Goal: Learn about a topic

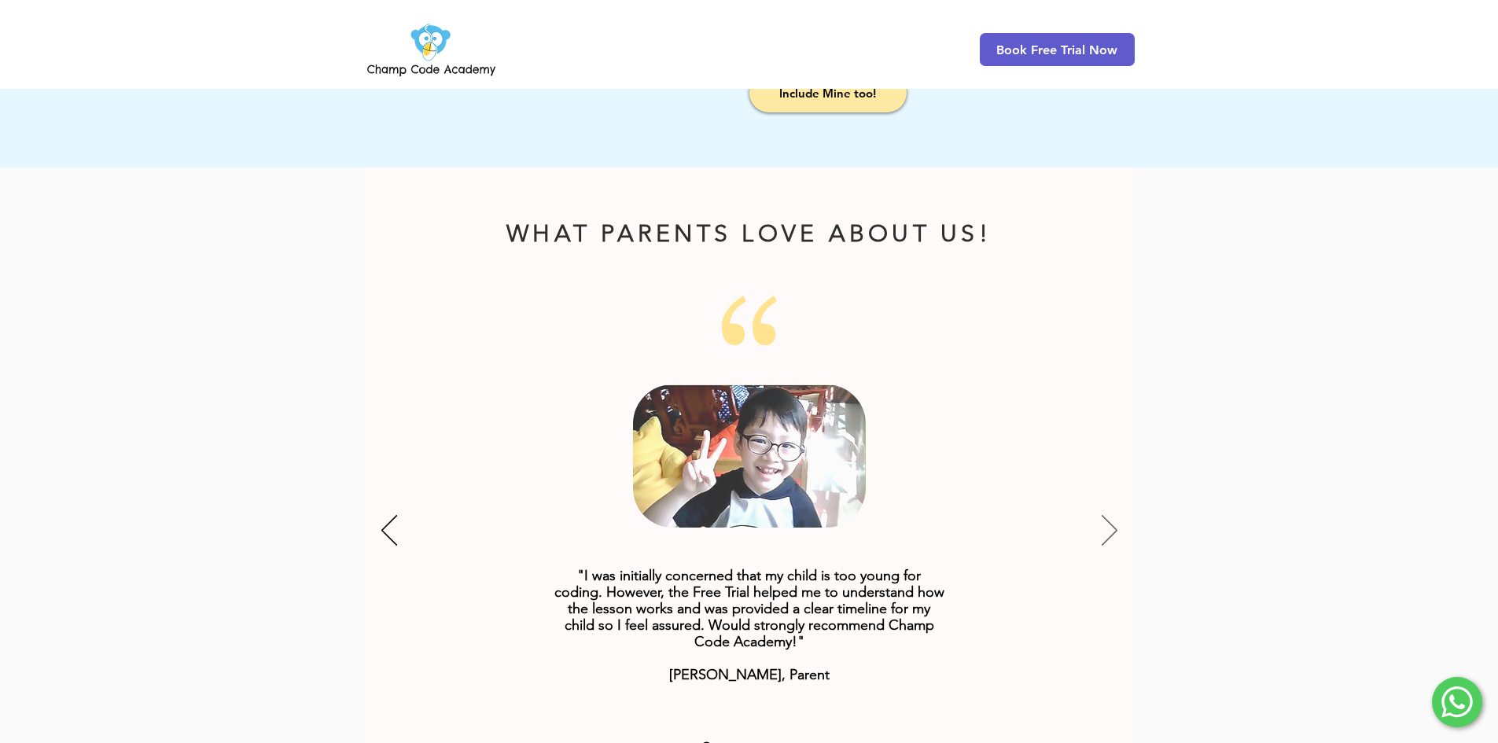
scroll to position [1810, 0]
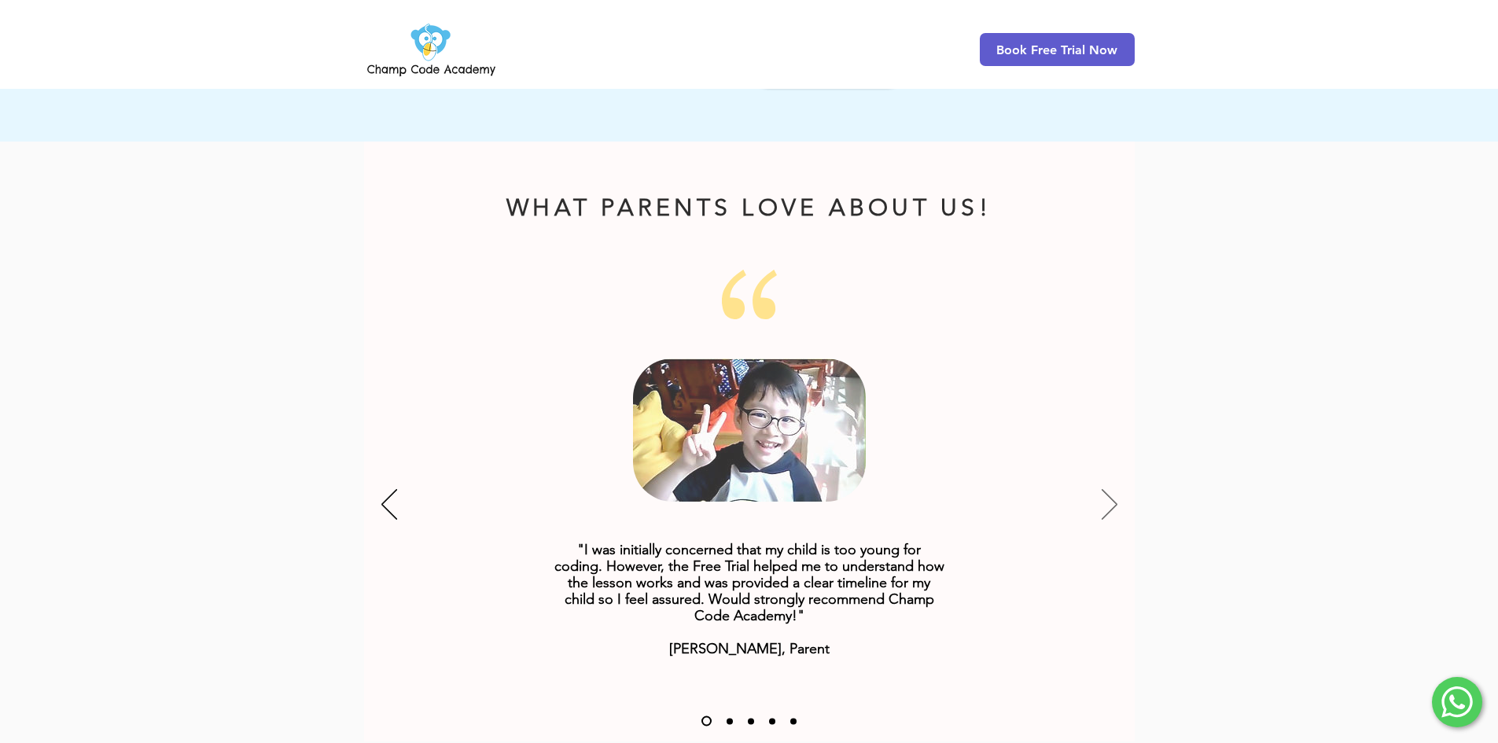
click at [1104, 489] on icon "Next" at bounding box center [1110, 504] width 16 height 31
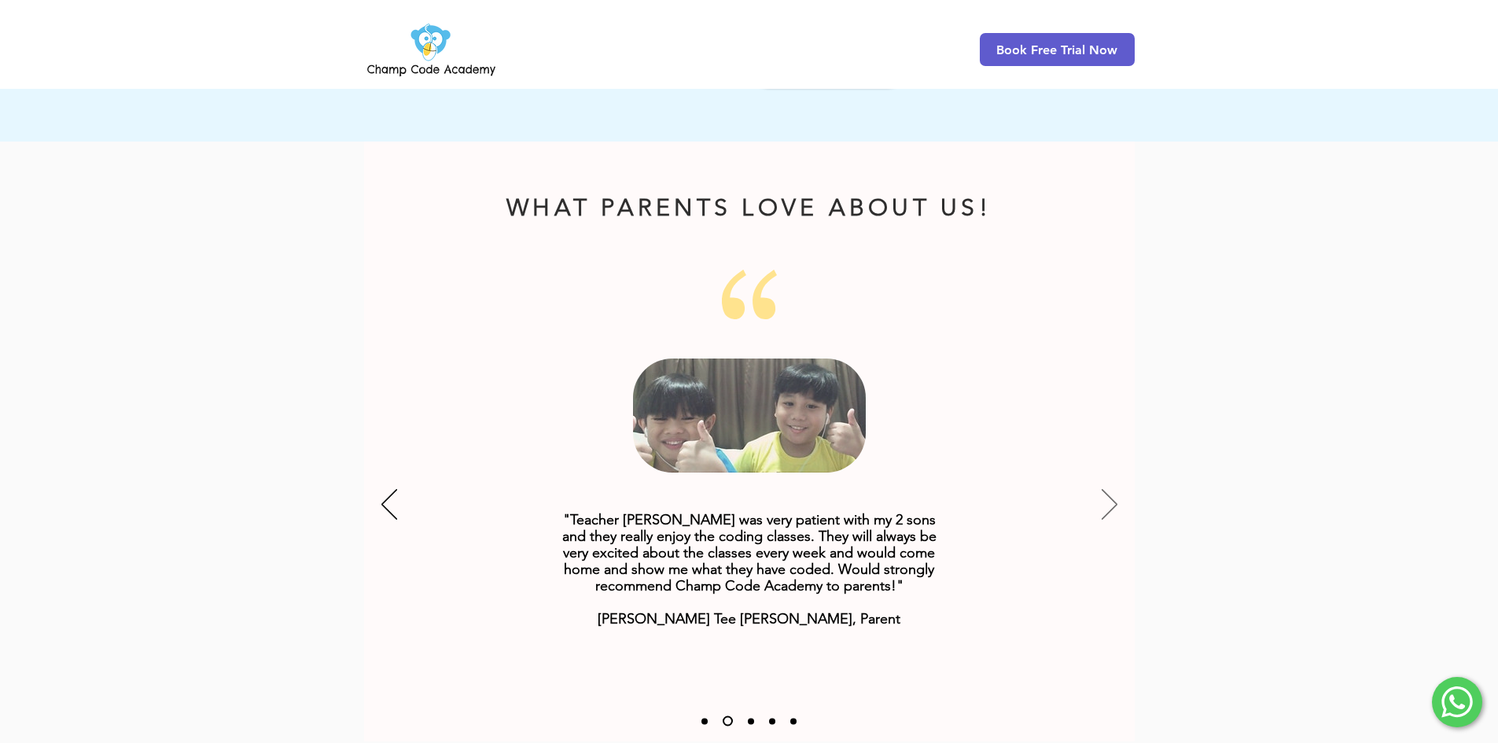
click at [1103, 489] on icon "Next" at bounding box center [1110, 504] width 16 height 31
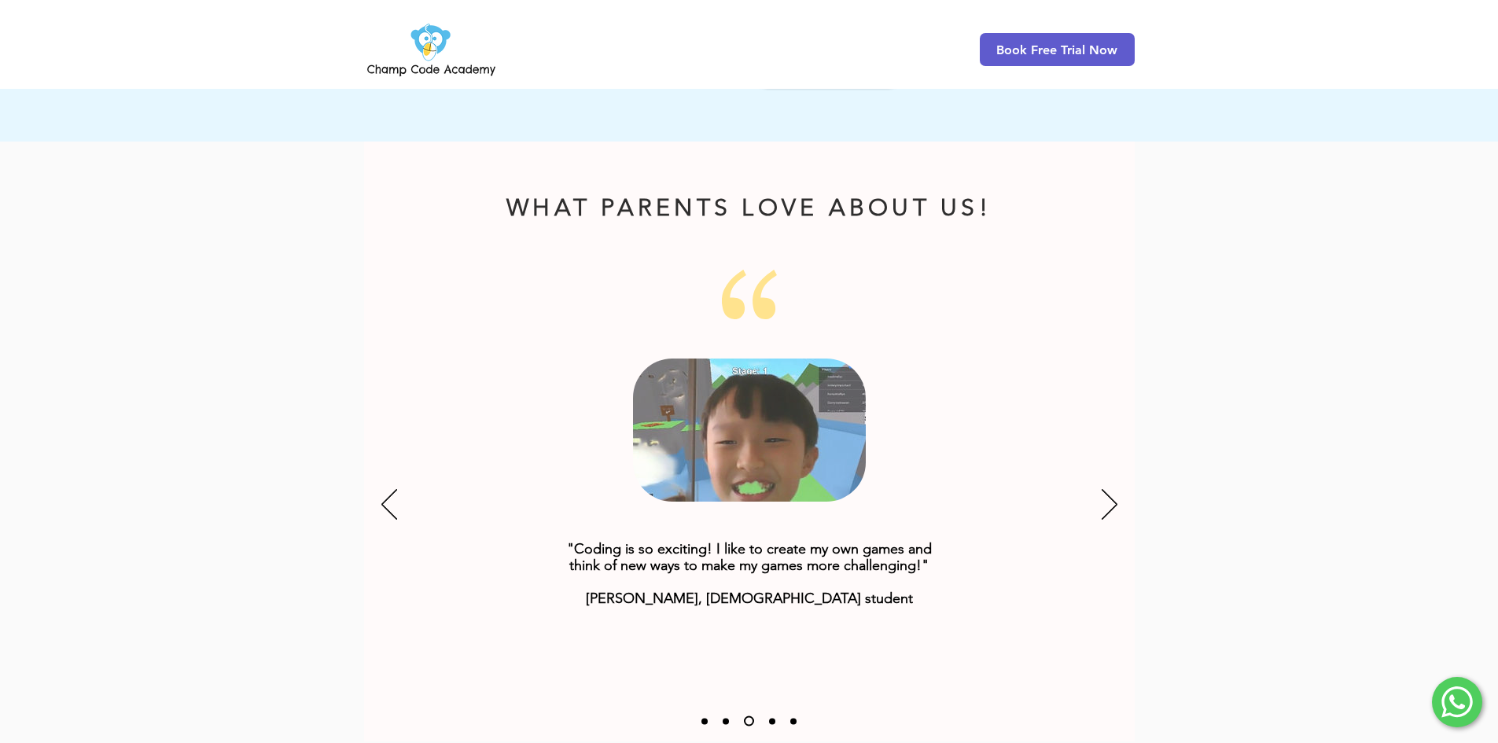
click at [1100, 480] on div "Slideshow" at bounding box center [749, 506] width 771 height 472
click at [1115, 489] on icon "Next" at bounding box center [1110, 504] width 16 height 31
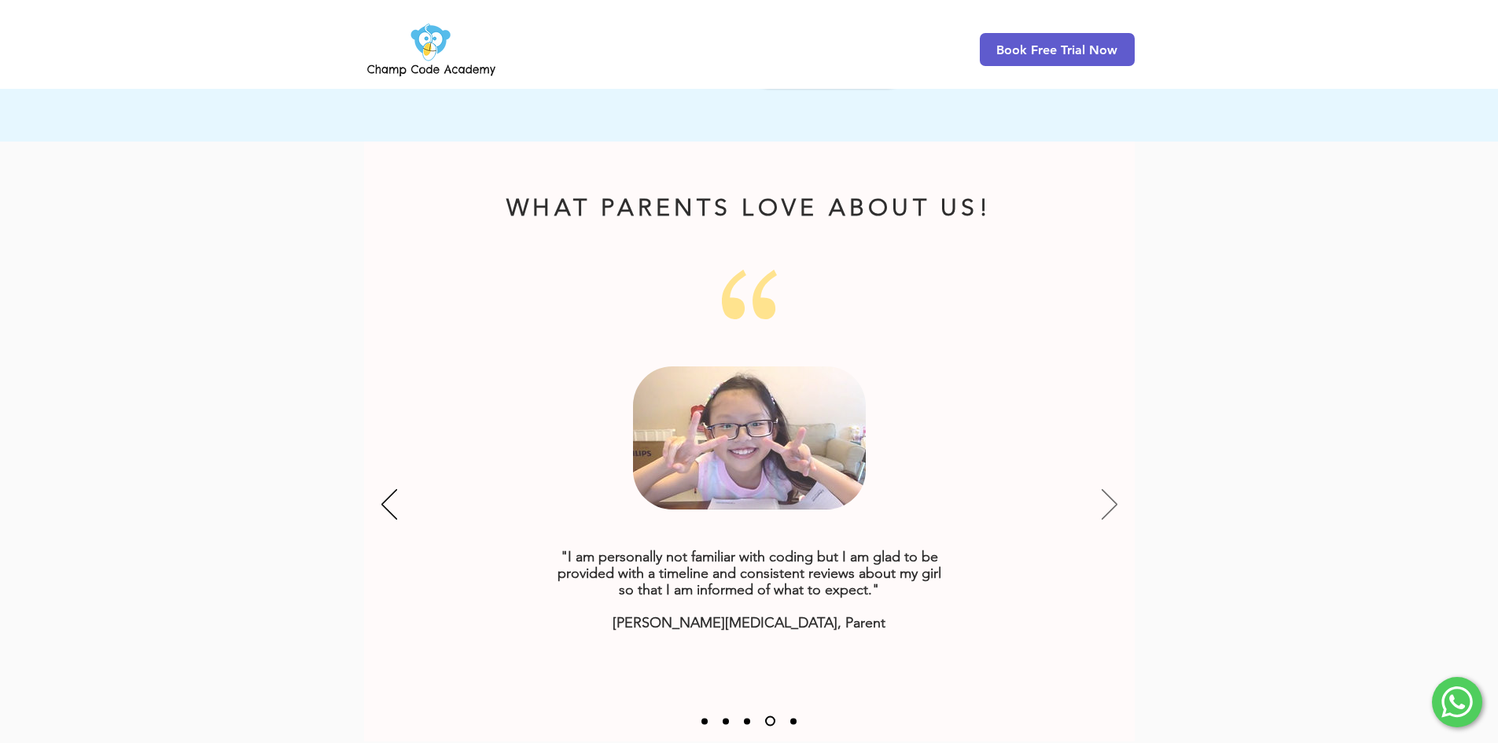
click at [1109, 489] on icon "Next" at bounding box center [1110, 504] width 16 height 31
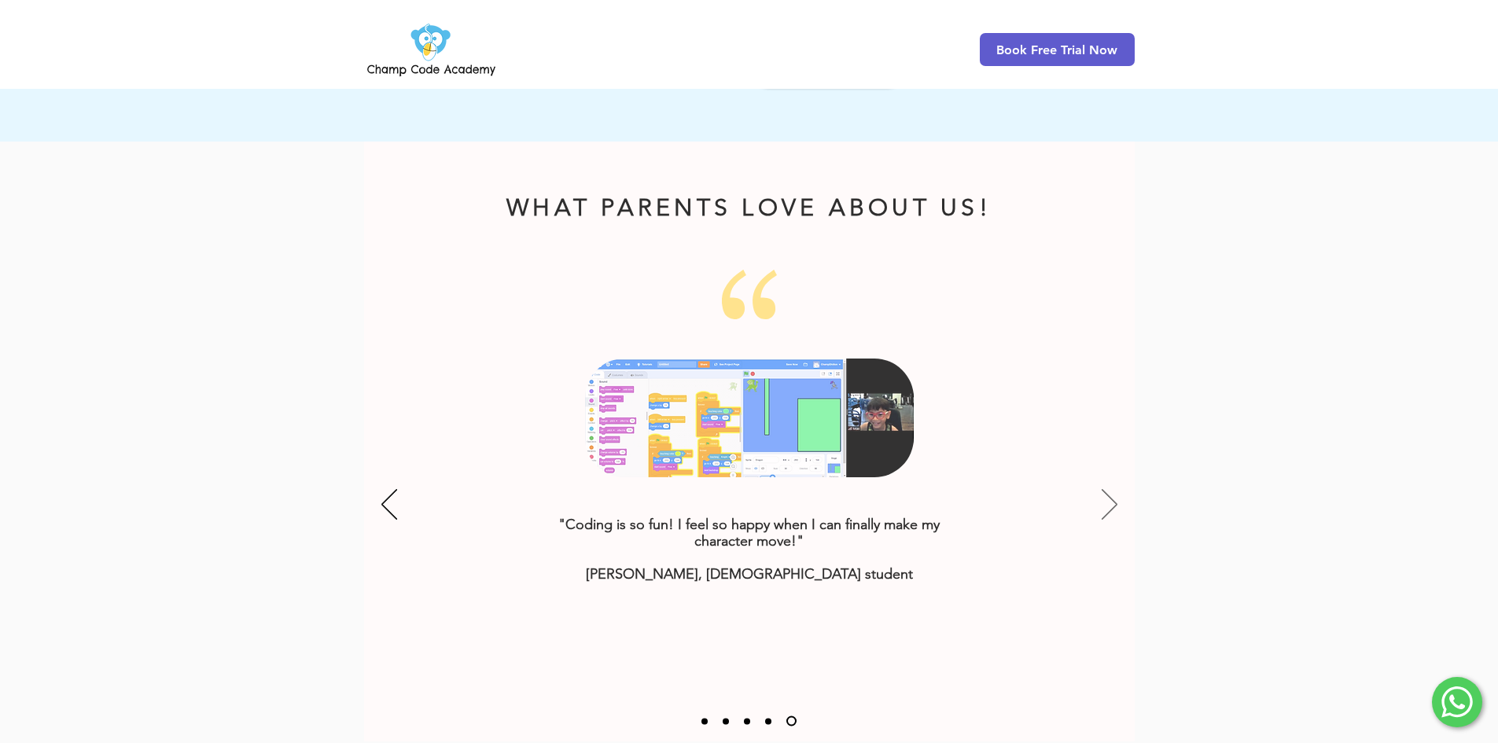
click at [1107, 489] on icon "Next" at bounding box center [1110, 504] width 16 height 31
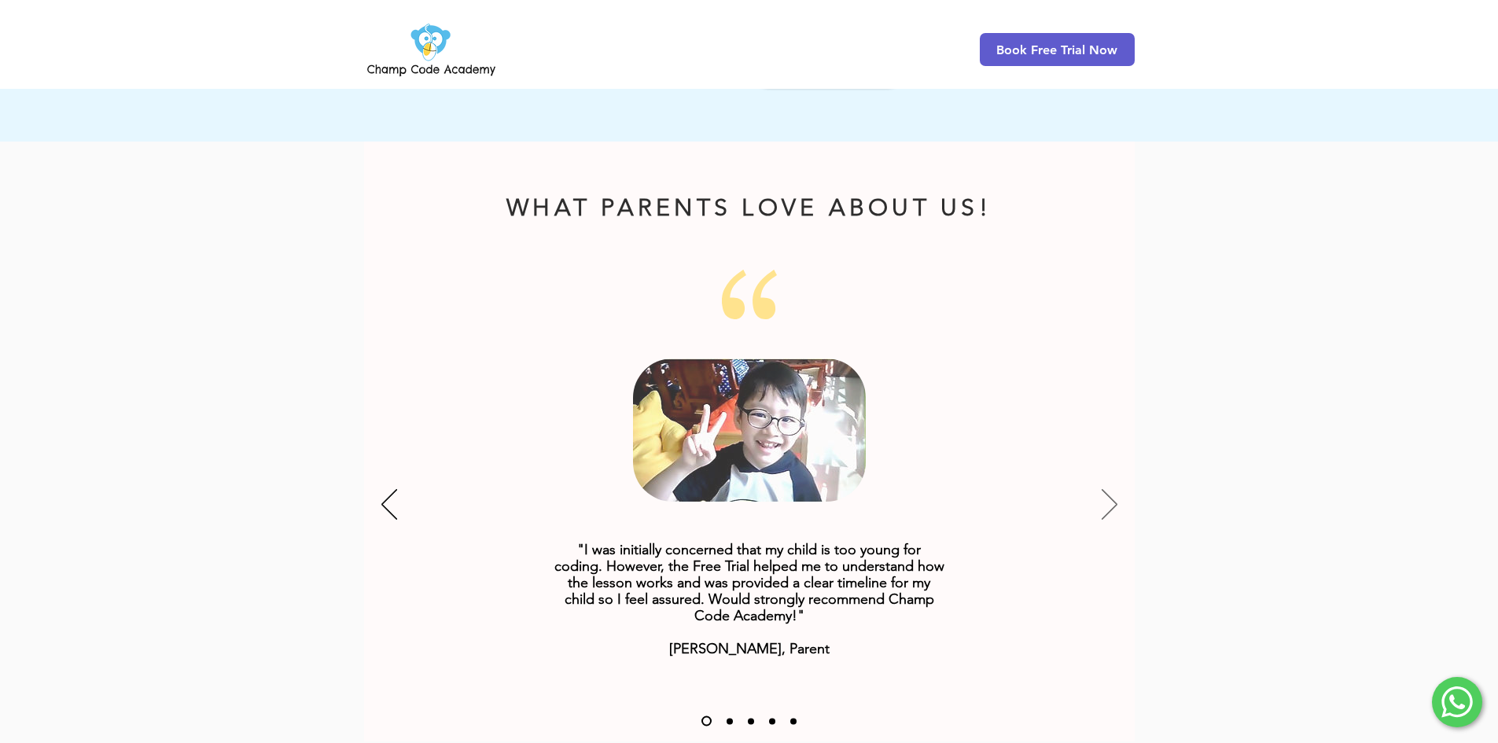
click at [1107, 489] on icon "Next" at bounding box center [1110, 504] width 16 height 31
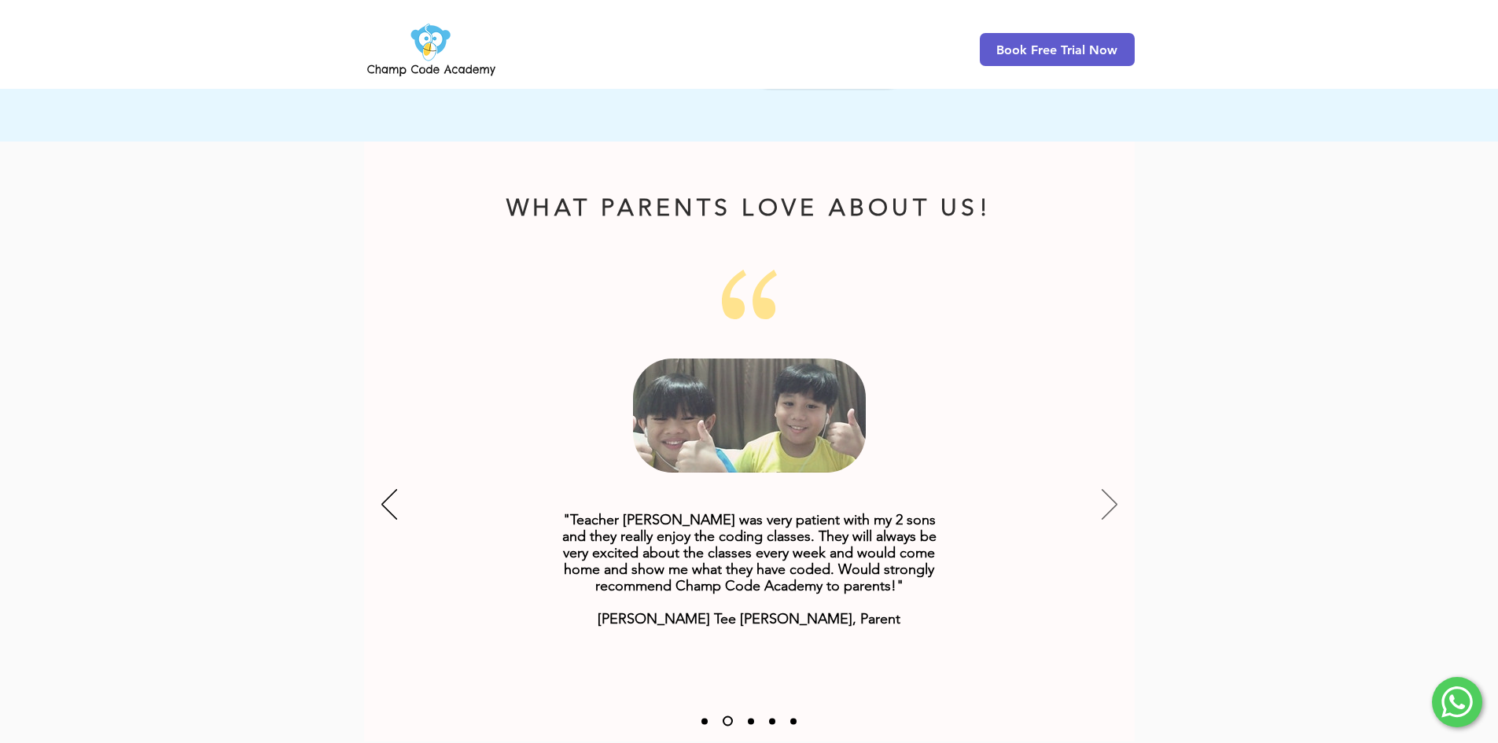
click at [1107, 489] on icon "Next" at bounding box center [1110, 504] width 16 height 31
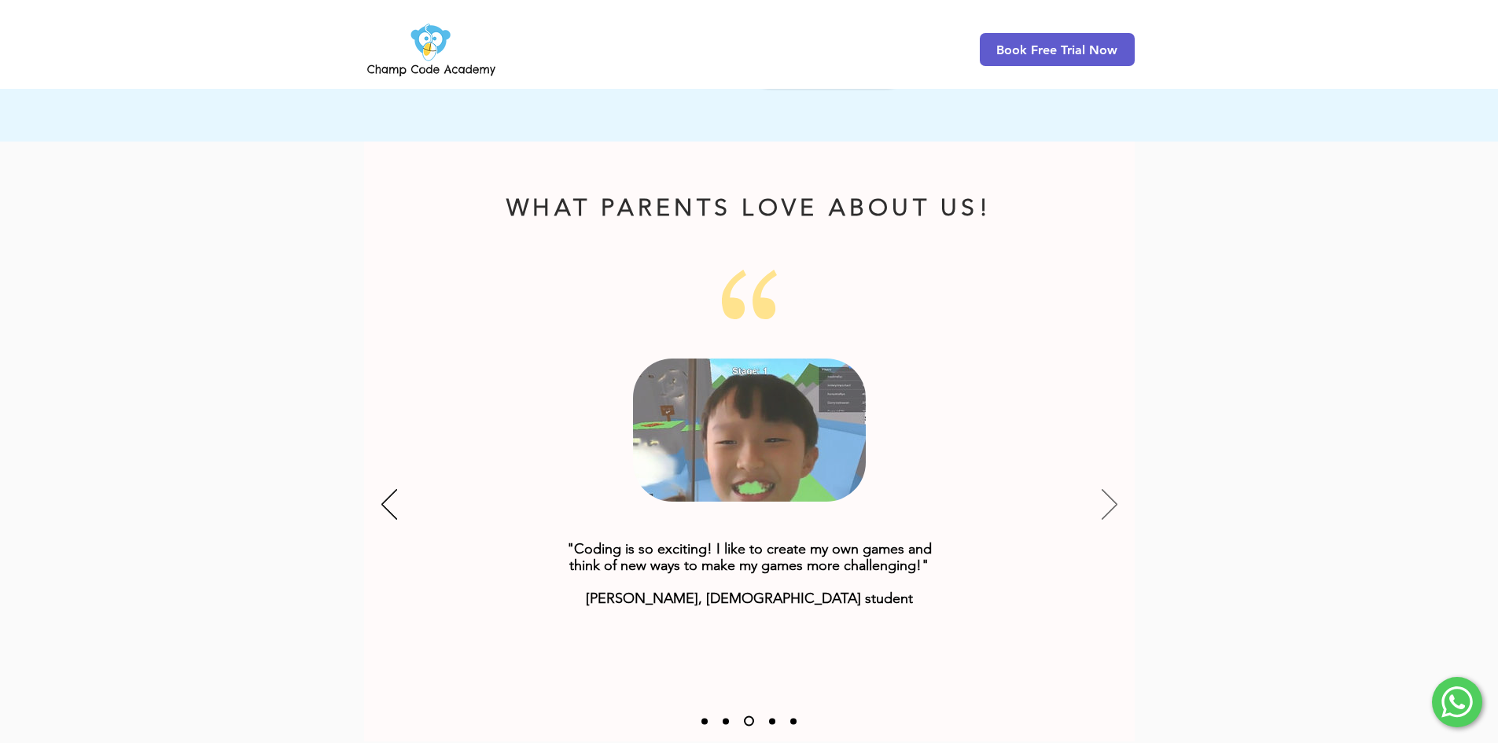
click at [1106, 489] on icon "Next" at bounding box center [1110, 504] width 16 height 31
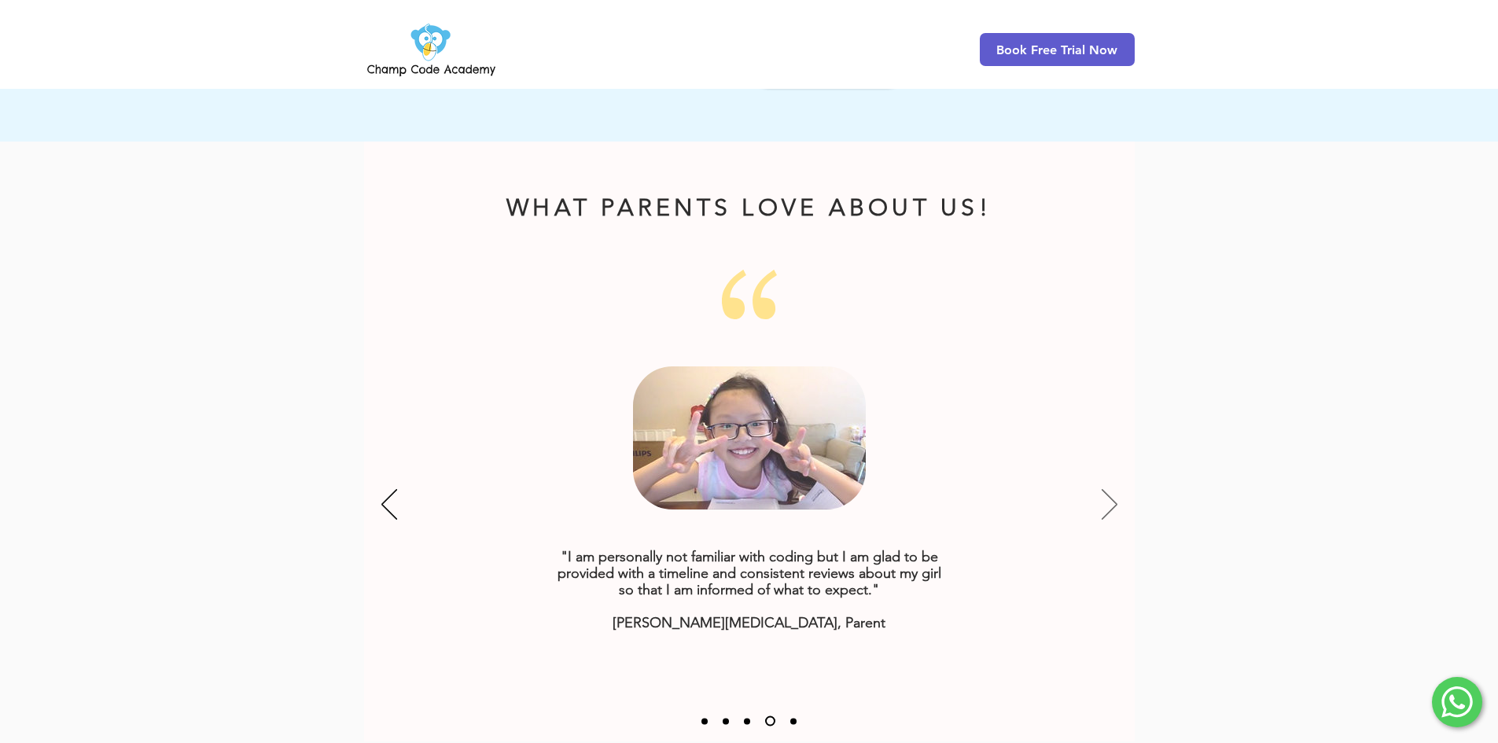
click at [1106, 489] on icon "Next" at bounding box center [1110, 504] width 16 height 31
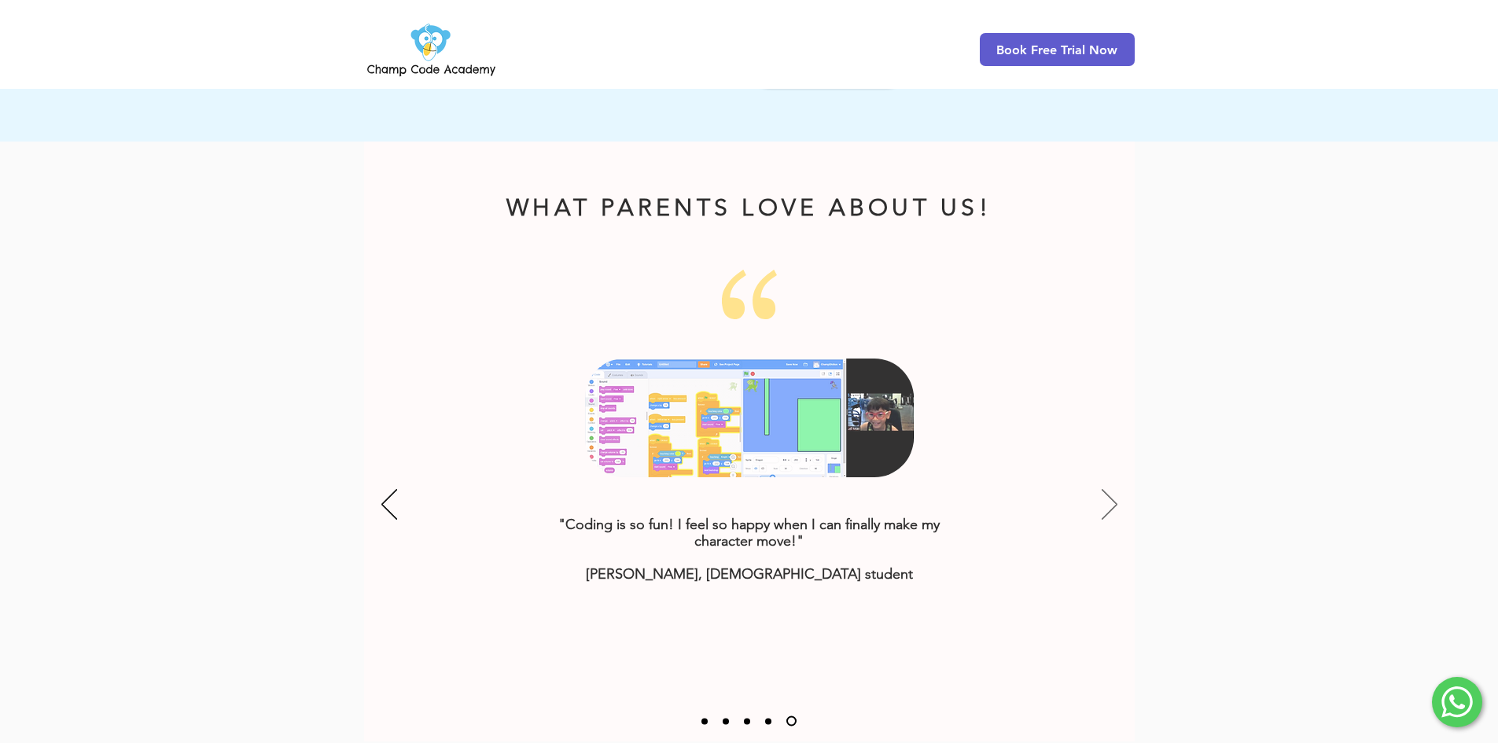
click at [1105, 489] on icon "Next" at bounding box center [1110, 504] width 16 height 31
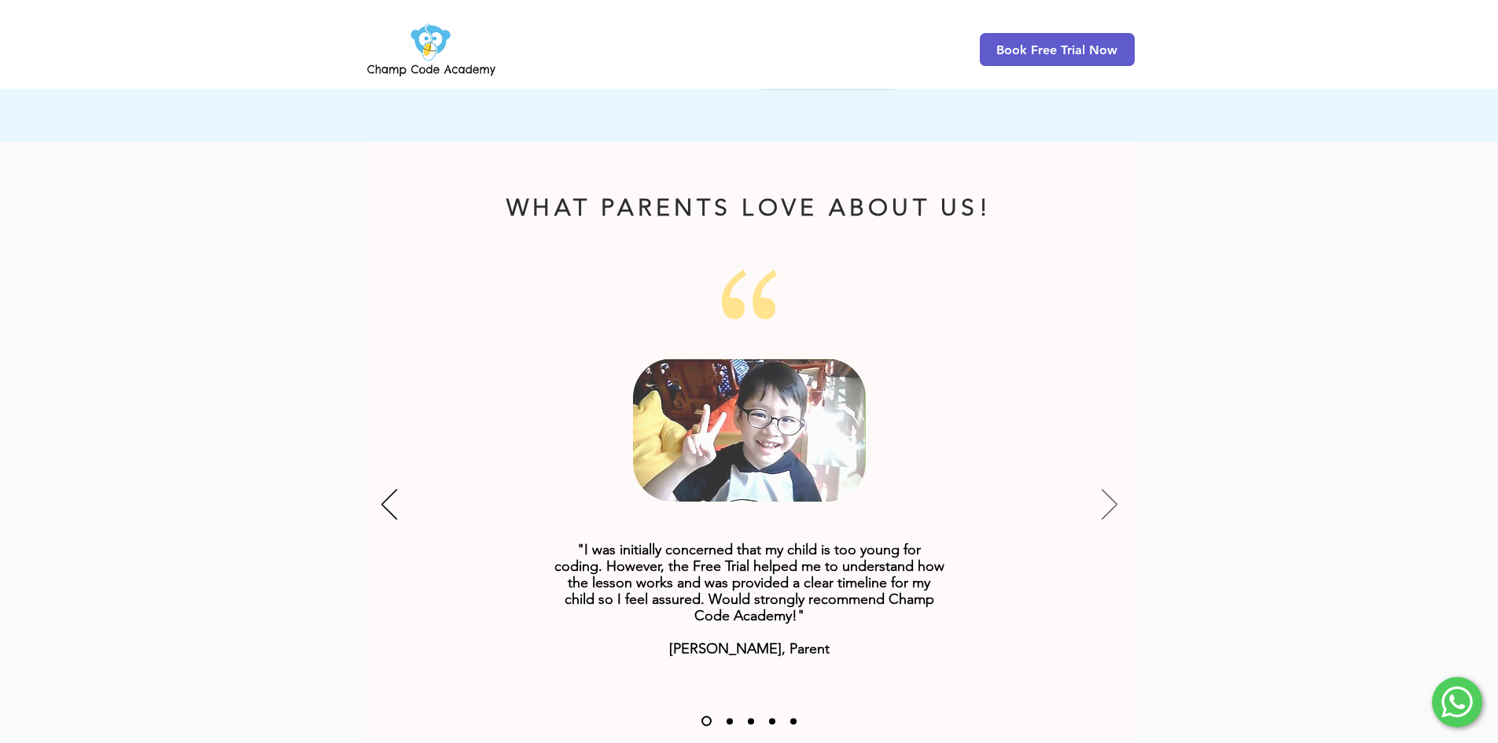
click at [1104, 489] on icon "Next" at bounding box center [1110, 504] width 16 height 31
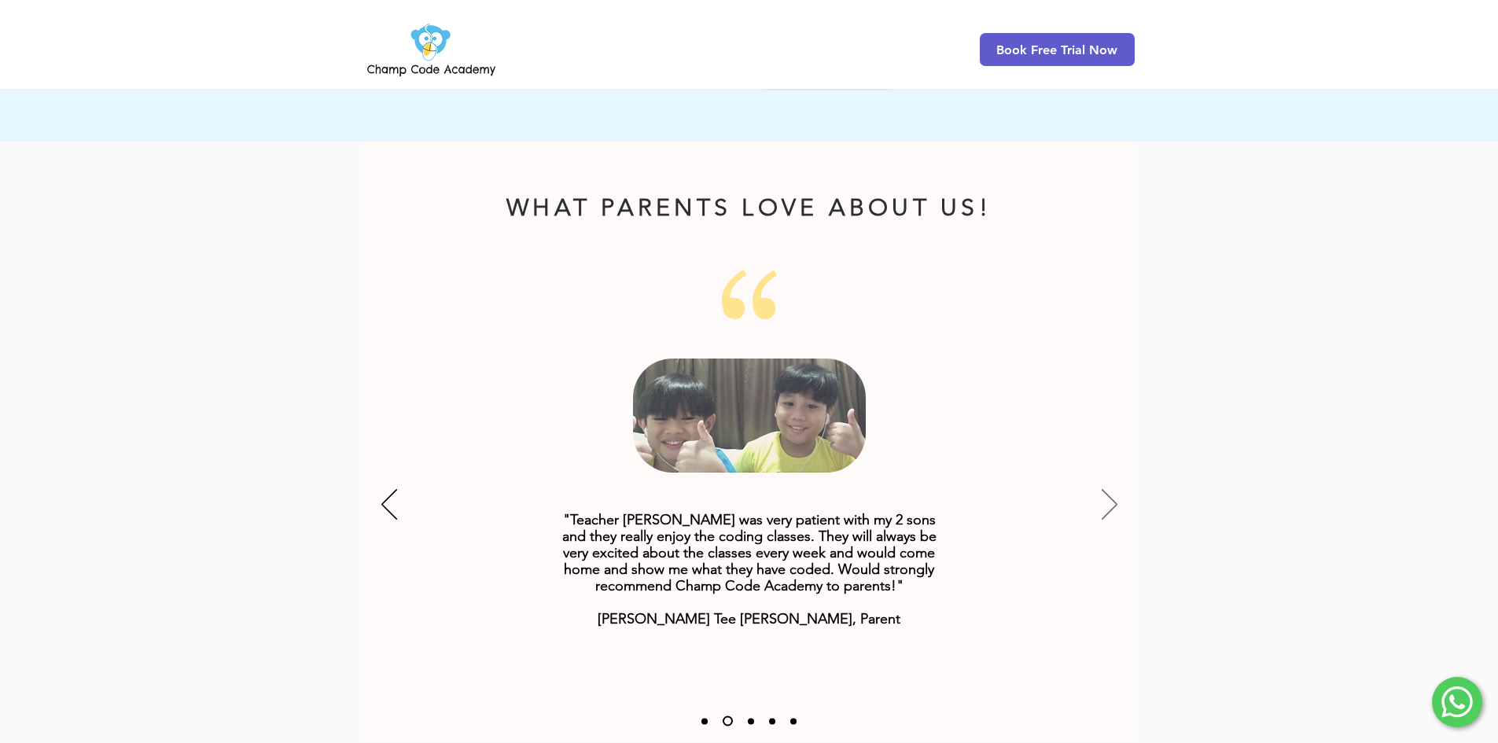
click at [1104, 489] on icon "Next" at bounding box center [1110, 504] width 16 height 31
